Goal: Information Seeking & Learning: Learn about a topic

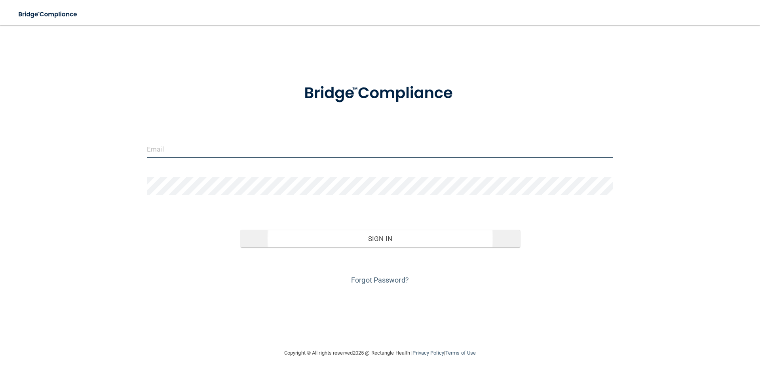
type input "[EMAIL_ADDRESS][DOMAIN_NAME]"
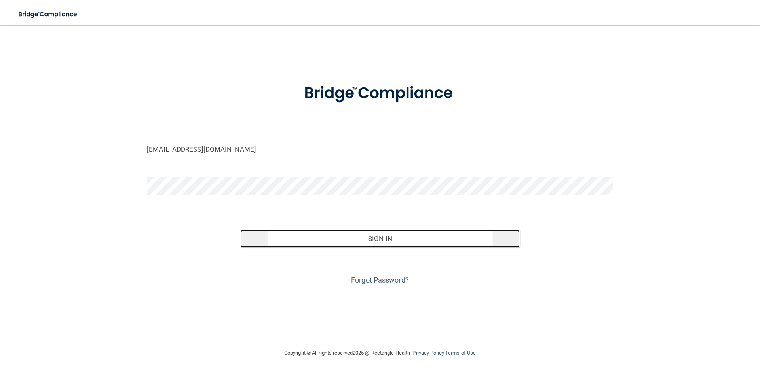
click at [365, 241] on button "Sign In" at bounding box center [380, 238] width 280 height 17
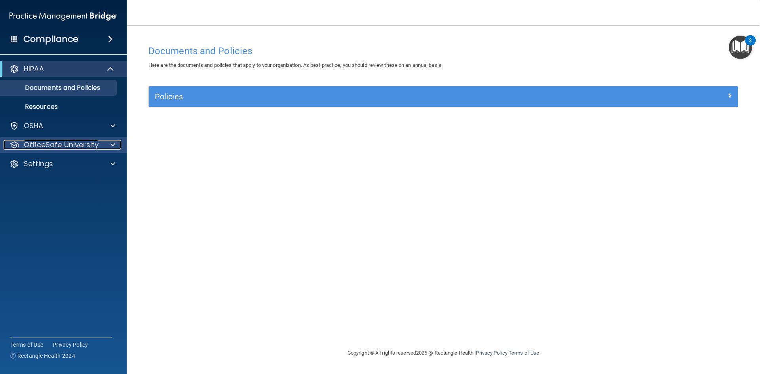
click at [65, 145] on p "OfficeSafe University" at bounding box center [61, 145] width 75 height 10
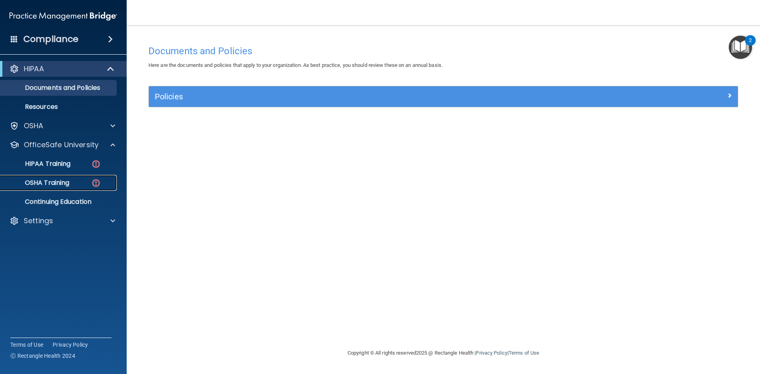
click at [58, 185] on p "OSHA Training" at bounding box center [37, 183] width 64 height 8
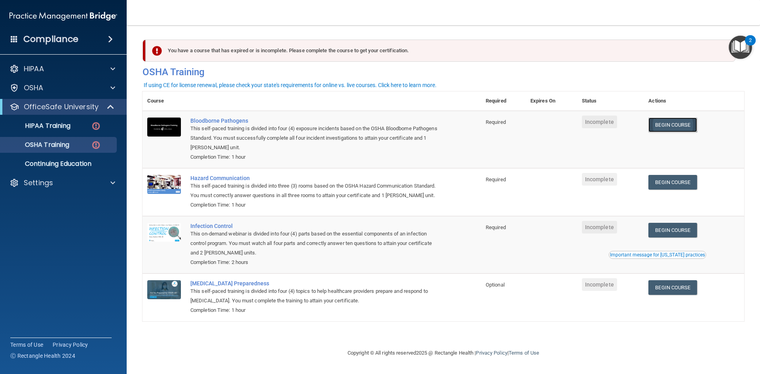
click at [676, 125] on link "Begin Course" at bounding box center [673, 125] width 48 height 15
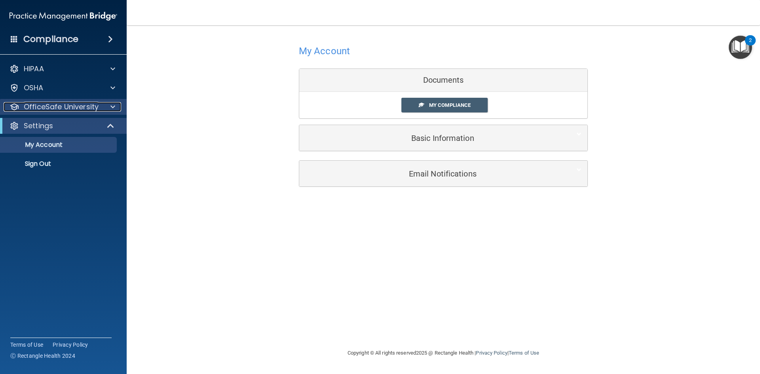
click at [73, 108] on p "OfficeSafe University" at bounding box center [61, 107] width 75 height 10
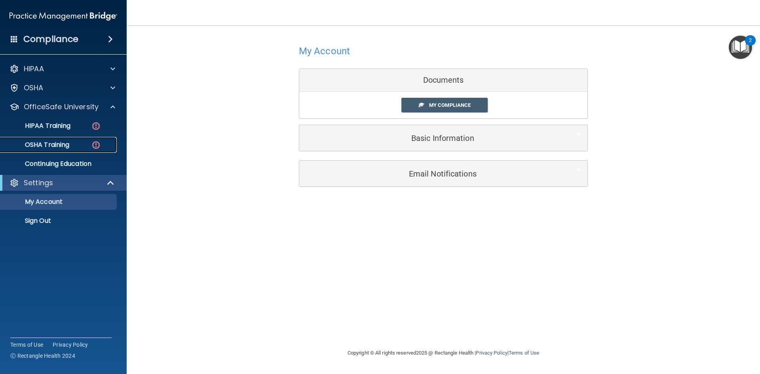
click at [67, 143] on p "OSHA Training" at bounding box center [37, 145] width 64 height 8
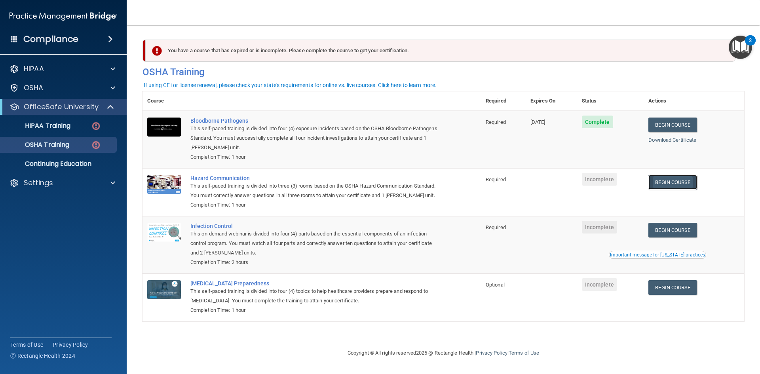
click at [696, 185] on link "Begin Course" at bounding box center [673, 182] width 48 height 15
